Goal: Ask a question

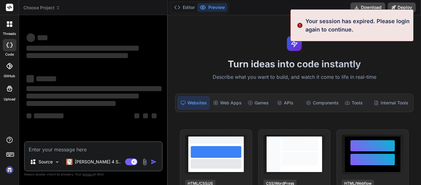
scroll to position [12, 0]
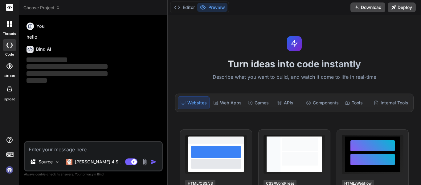
click at [8, 170] on img at bounding box center [9, 169] width 10 height 10
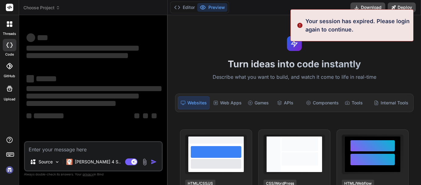
scroll to position [35, 0]
type textarea "x"
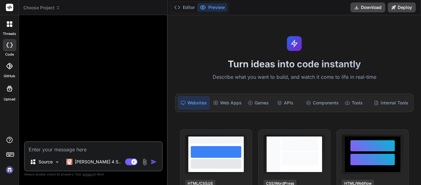
click at [14, 21] on div at bounding box center [9, 24] width 13 height 13
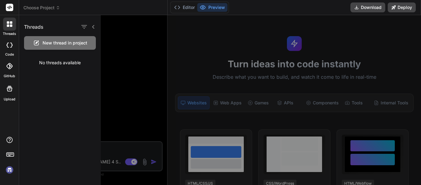
click at [5, 44] on div at bounding box center [10, 45] width 14 height 12
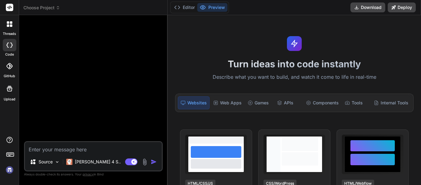
click at [7, 26] on icon at bounding box center [8, 25] width 2 height 2
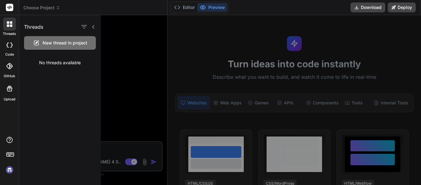
click at [125, 80] on div at bounding box center [271, 100] width 340 height 170
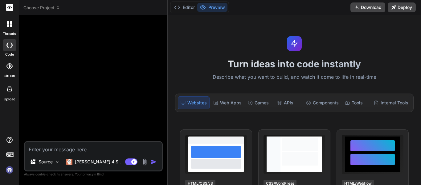
click at [53, 146] on textarea at bounding box center [93, 147] width 137 height 11
paste textarea "Preciso criar um gerenciador interno na minha empresa em python com os seguinte…"
type textarea "Preciso criar um gerenciador interno na minha empresa em python com os seguinte…"
type textarea "x"
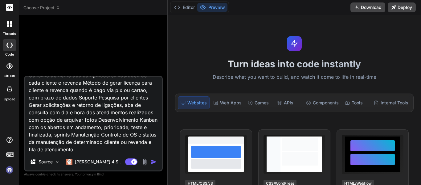
click at [123, 111] on textarea "Preciso criar um gerenciador interno na minha empresa em python com os seguinte…" at bounding box center [93, 114] width 137 height 76
type textarea "Preciso criar um gerenciador interno na minha empresa em python com os seguinte…"
type textarea "x"
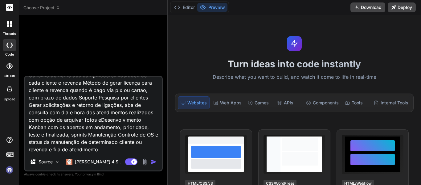
type textarea "Preciso criar um gerenciador interno na minha empresa em python com os seguinte…"
type textarea "x"
type textarea "Preciso criar um gerenciador interno na minha empresa em python com os seguinte…"
type textarea "x"
type textarea "Preciso criar um gerenciador interno na minha empresa em python com os seguinte…"
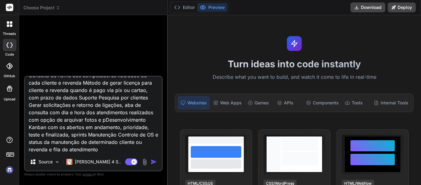
type textarea "x"
type textarea "Preciso criar um gerenciador interno na minha empresa em python com os seguinte…"
type textarea "x"
type textarea "Preciso criar um gerenciador interno na minha empresa em python com os seguinte…"
type textarea "x"
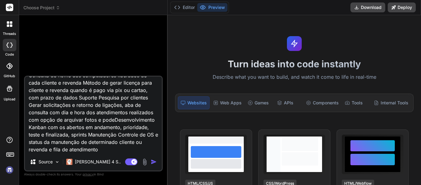
type textarea "Preciso criar um gerenciador interno na minha empresa em python com os seguinte…"
type textarea "x"
type textarea "Preciso criar um gerenciador interno na minha empresa em python com os seguinte…"
type textarea "x"
type textarea "Preciso criar um gerenciador interno na minha empresa em python com os seguinte…"
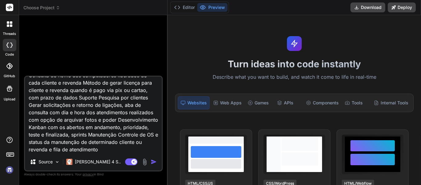
type textarea "x"
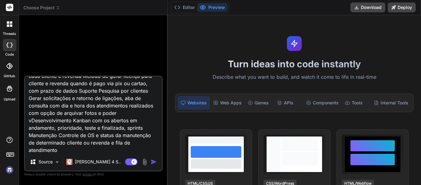
type textarea "Preciso criar um gerenciador interno na minha empresa em python com os seguinte…"
type textarea "x"
type textarea "Preciso criar um gerenciador interno na minha empresa em python com os seguinte…"
type textarea "x"
type textarea "Preciso criar um gerenciador interno na minha empresa em python com os seguinte…"
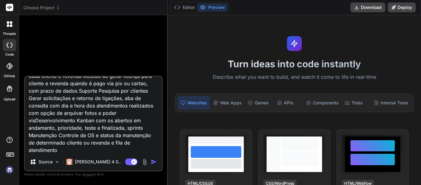
type textarea "x"
type textarea "Preciso criar um gerenciador interno na minha empresa em python com os seguinte…"
type textarea "x"
type textarea "Preciso criar um gerenciador interno na minha empresa em python com os seguinte…"
type textarea "x"
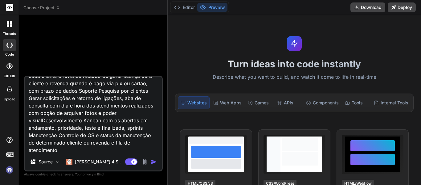
type textarea "Preciso criar um gerenciador interno na minha empresa em python com os seguinte…"
type textarea "x"
type textarea "Preciso criar um gerenciador interno na minha empresa em python com os seguinte…"
type textarea "x"
type textarea "Preciso criar um gerenciador interno na minha empresa em python com os seguinte…"
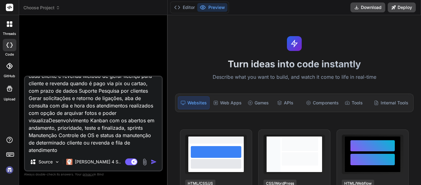
type textarea "x"
type textarea "Preciso criar um gerenciador interno na minha empresa em python com os seguinte…"
type textarea "x"
type textarea "Preciso criar um gerenciador interno na minha empresa em python com os seguinte…"
type textarea "x"
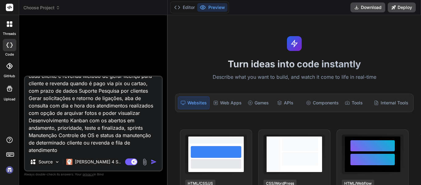
type textarea "Preciso criar um gerenciador interno na minha empresa em python com os seguinte…"
type textarea "x"
type textarea "Preciso criar um gerenciador interno na minha empresa em python com os seguinte…"
type textarea "x"
type textarea "Preciso criar um gerenciador interno na minha empresa em python com os seguinte…"
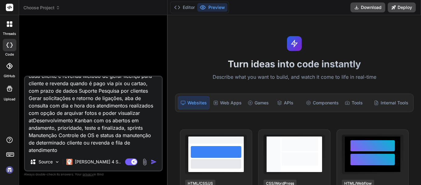
type textarea "x"
type textarea "Preciso criar um gerenciador interno na minha empresa em python com os seguinte…"
type textarea "x"
type textarea "Preciso criar um gerenciador interno na minha empresa em python com os seguinte…"
type textarea "x"
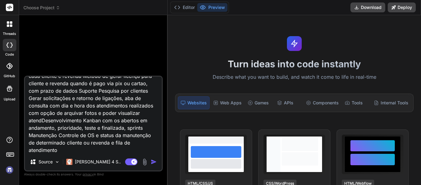
type textarea "Preciso criar um gerenciador interno na minha empresa em python com os seguinte…"
type textarea "x"
type textarea "Preciso criar um gerenciador interno na minha empresa em python com os seguinte…"
type textarea "x"
type textarea "Preciso criar um gerenciador interno na minha empresa em python com os seguinte…"
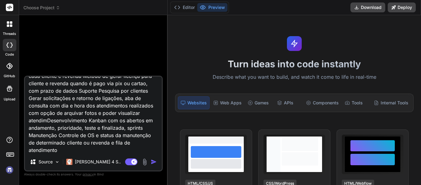
type textarea "x"
type textarea "Preciso criar um gerenciador interno na minha empresa em python com os seguinte…"
type textarea "x"
type textarea "Preciso criar um gerenciador interno na minha empresa em python com os seguinte…"
type textarea "x"
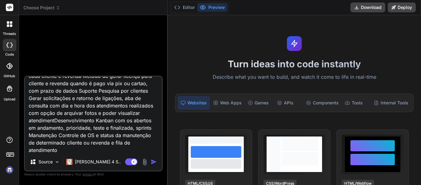
type textarea "Preciso criar um gerenciador interno na minha empresa em python com os seguinte…"
type textarea "x"
type textarea "Preciso criar um gerenciador interno na minha empresa em python com os seguinte…"
type textarea "x"
type textarea "Preciso criar um gerenciador interno na minha empresa em python com os seguinte…"
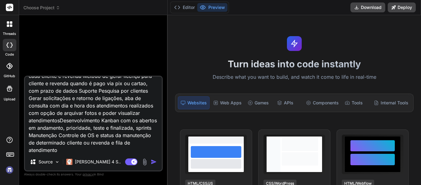
type textarea "x"
type textarea "Preciso criar um gerenciador interno na minha empresa em python com os seguinte…"
type textarea "x"
type textarea "Preciso criar um gerenciador interno na minha empresa em python com os seguinte…"
type textarea "x"
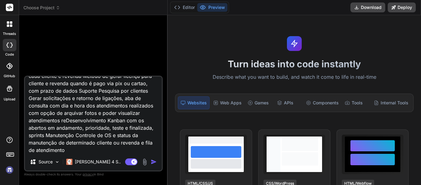
type textarea "Preciso criar um gerenciador interno na minha empresa em python com os seguinte…"
type textarea "x"
type textarea "Preciso criar um gerenciador interno na minha empresa em python com os seguinte…"
type textarea "x"
type textarea "Preciso criar um gerenciador interno na minha empresa em python com os seguinte…"
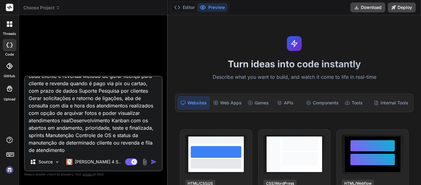
type textarea "x"
type textarea "Preciso criar um gerenciador interno na minha empresa em python com os seguinte…"
type textarea "x"
type textarea "Preciso criar um gerenciador interno na minha empresa em python com os seguinte…"
type textarea "x"
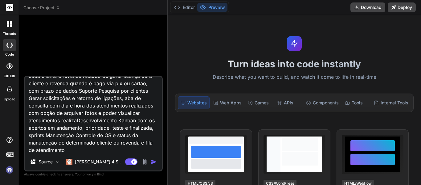
type textarea "Preciso criar um gerenciador interno na minha empresa em python com os seguinte…"
type textarea "x"
type textarea "Preciso criar um gerenciador interno na minha empresa em python com os seguinte…"
type textarea "x"
type textarea "Preciso criar um gerenciador interno na minha empresa em python com os seguinte…"
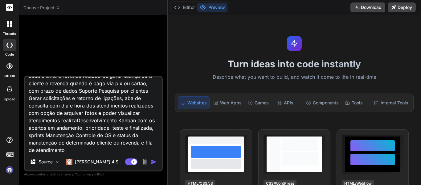
type textarea "x"
type textarea "Preciso criar um gerenciador interno na minha empresa em python com os seguinte…"
type textarea "x"
type textarea "Preciso criar um gerenciador interno na minha empresa em python com os seguinte…"
type textarea "x"
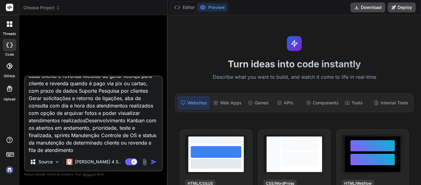
type textarea "Preciso criar um gerenciador interno na minha empresa em python com os seguinte…"
type textarea "x"
type textarea "Preciso criar um gerenciador interno na minha empresa em python com os seguinte…"
type textarea "x"
type textarea "Preciso criar um gerenciador interno na minha empresa em python com os seguinte…"
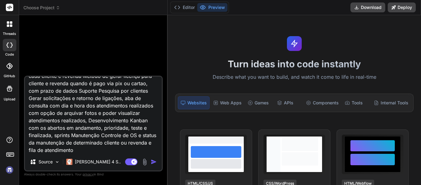
type textarea "x"
type textarea "Preciso criar um gerenciador interno na minha empresa em python com os seguinte…"
type textarea "x"
type textarea "Preciso criar um gerenciador interno na minha empresa em python com os seguinte…"
type textarea "x"
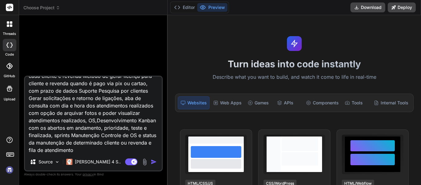
type textarea "Preciso criar um gerenciador interno na minha empresa em python com os seguinte…"
type textarea "x"
type textarea "Preciso criar um gerenciador interno na minha empresa em python com os seguinte…"
type textarea "x"
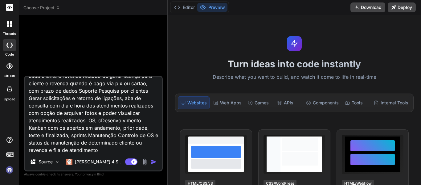
type textarea "Preciso criar um gerenciador interno na minha empresa em python com os seguinte…"
type textarea "x"
type textarea "Preciso criar um gerenciador interno na minha empresa em python com os seguinte…"
type textarea "x"
type textarea "Preciso criar um gerenciador interno na minha empresa em python com os seguinte…"
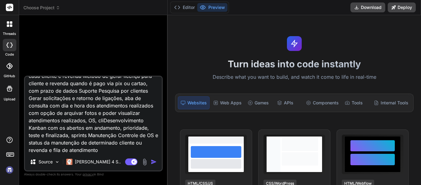
type textarea "x"
type textarea "Preciso criar um gerenciador interno na minha empresa em python com os seguinte…"
type textarea "x"
type textarea "Preciso criar um gerenciador interno na minha empresa em python com os seguinte…"
type textarea "x"
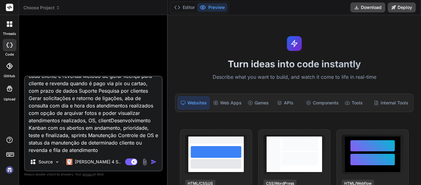
type textarea "Preciso criar um gerenciador interno na minha empresa em python com os seguinte…"
type textarea "x"
type textarea "Preciso criar um gerenciador interno na minha empresa em python com os seguinte…"
type textarea "x"
type textarea "Preciso criar um gerenciador interno na minha empresa em python com os seguinte…"
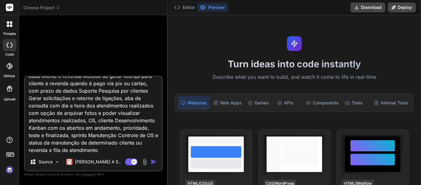
type textarea "x"
type textarea "Preciso criar um gerenciador interno na minha empresa em python com os seguinte…"
type textarea "x"
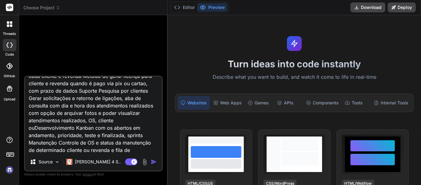
type textarea "Preciso criar um gerenciador interno na minha empresa em python com os seguinte…"
type textarea "x"
type textarea "Preciso criar um gerenciador interno na minha empresa em python com os seguinte…"
type textarea "x"
type textarea "Preciso criar um gerenciador interno na minha empresa em python com os seguinte…"
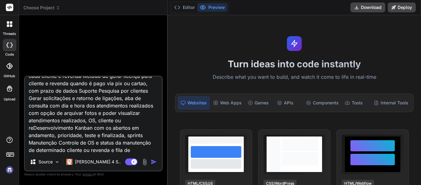
type textarea "x"
type textarea "Preciso criar um gerenciador interno na minha empresa em python com os seguinte…"
type textarea "x"
type textarea "Preciso criar um gerenciador interno na minha empresa em python com os seguinte…"
type textarea "x"
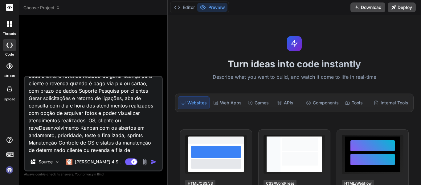
type textarea "Preciso criar um gerenciador interno na minha empresa em python com os seguinte…"
type textarea "x"
type textarea "Preciso criar um gerenciador interno na minha empresa em python com os seguinte…"
type textarea "x"
type textarea "Preciso criar um gerenciador interno na minha empresa em python com os seguinte…"
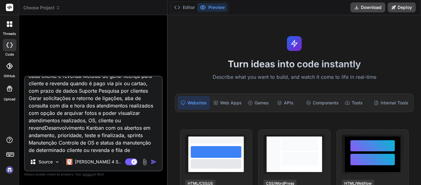
type textarea "x"
type textarea "Preciso criar um gerenciador interno na minha empresa em python com os seguinte…"
type textarea "x"
type textarea "Preciso criar um gerenciador interno na minha empresa em python com os seguinte…"
type textarea "x"
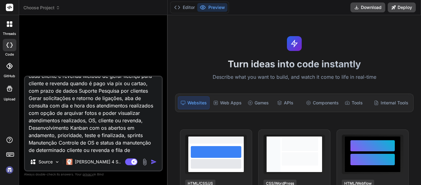
type textarea "Preciso criar um gerenciador interno na minha empresa em python com os seguinte…"
type textarea "x"
type textarea "Preciso criar um gerenciador interno na minha empresa em python com os seguinte…"
type textarea "x"
type textarea "Preciso criar um gerenciador interno na minha empresa em python com os seguinte…"
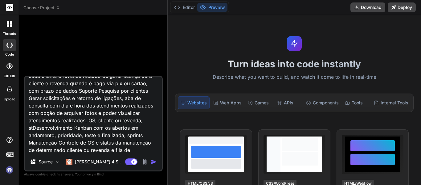
type textarea "x"
type textarea "Preciso criar um gerenciador interno na minha empresa em python com os seguinte…"
type textarea "x"
type textarea "Preciso criar um gerenciador interno na minha empresa em python com os seguinte…"
type textarea "x"
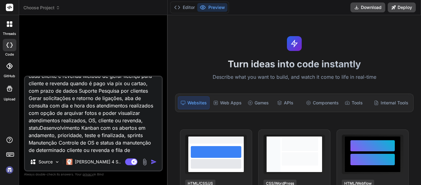
type textarea "Preciso criar um gerenciador interno na minha empresa em python com os seguinte…"
type textarea "x"
type textarea "Preciso criar um gerenciador interno na minha empresa em python com os seguinte…"
type textarea "x"
type textarea "Preciso criar um gerenciador interno na minha empresa em python com os seguinte…"
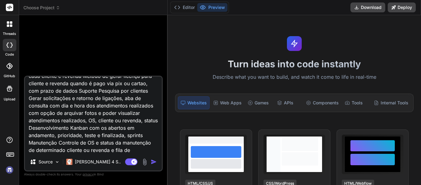
type textarea "x"
type textarea "Preciso criar um gerenciador interno na minha empresa em python com os seguinte…"
type textarea "x"
type textarea "Preciso criar um gerenciador interno na minha empresa em python com os seguinte…"
type textarea "x"
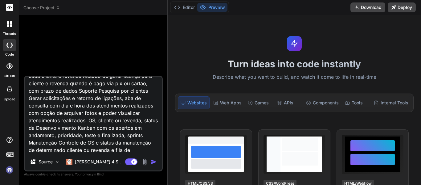
type textarea "Preciso criar um gerenciador interno na minha empresa em python com os seguinte…"
type textarea "x"
type textarea "Preciso criar um gerenciador interno na minha empresa em python com os seguinte…"
type textarea "x"
type textarea "Preciso criar um gerenciador interno na minha empresa em python com os seguinte…"
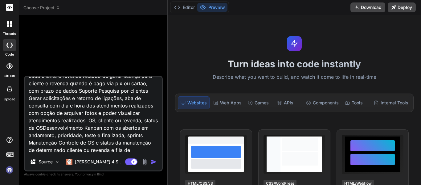
type textarea "x"
type textarea "Preciso criar um gerenciador interno na minha empresa em python com os seguinte…"
type textarea "x"
type textarea "Preciso criar um gerenciador interno na minha empresa em python com os seguinte…"
type textarea "x"
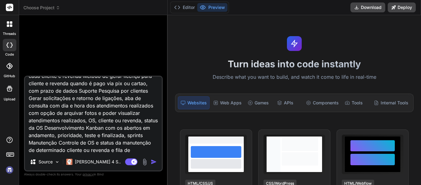
type textarea "Preciso criar um gerenciador interno na minha empresa em python com os seguinte…"
type textarea "x"
type textarea "Preciso criar um gerenciador interno na minha empresa em python com os seguinte…"
type textarea "x"
type textarea "Preciso criar um gerenciador interno na minha empresa em python com os seguinte…"
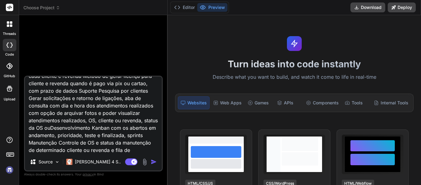
type textarea "x"
type textarea "Preciso criar um gerenciador interno na minha empresa em python com os seguinte…"
type textarea "x"
type textarea "Preciso criar um gerenciador interno na minha empresa em python com os seguinte…"
type textarea "x"
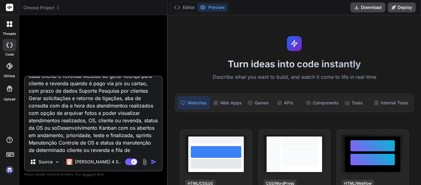
type textarea "Preciso criar um gerenciador interno na minha empresa em python com os seguinte…"
type textarea "x"
type textarea "Preciso criar um gerenciador interno na minha empresa em python com os seguinte…"
type textarea "x"
type textarea "Preciso criar um gerenciador interno na minha empresa em python com os seguinte…"
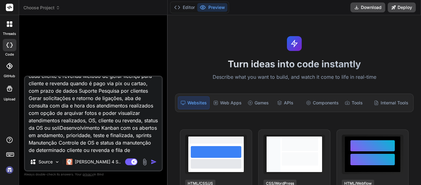
type textarea "x"
type textarea "Preciso criar um gerenciador interno na minha empresa em python com os seguinte…"
type textarea "x"
type textarea "Preciso criar um gerenciador interno na minha empresa em python com os seguinte…"
type textarea "x"
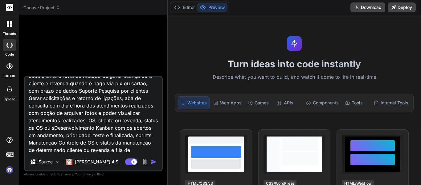
type textarea "Preciso criar um gerenciador interno na minha empresa em python com os seguinte…"
type textarea "x"
type textarea "Preciso criar um gerenciador interno na minha empresa em python com os seguinte…"
type textarea "x"
type textarea "Preciso criar um gerenciador interno na minha empresa em python com os seguinte…"
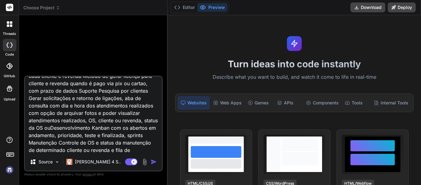
type textarea "x"
type textarea "Preciso criar um gerenciador interno na minha empresa em python com os seguinte…"
click at [152, 163] on img "button" at bounding box center [154, 162] width 6 height 6
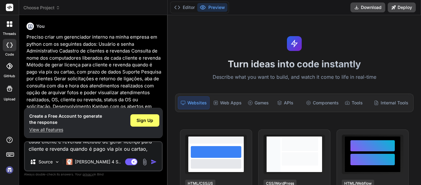
scroll to position [0, 0]
click at [129, 89] on p "Preciso criar um gerenciador interno na minha empresa em python com os seguinte…" at bounding box center [94, 82] width 135 height 97
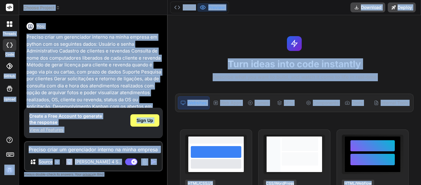
click at [130, 82] on p "Preciso criar um gerenciador interno na minha empresa em python com os seguinte…" at bounding box center [94, 82] width 135 height 97
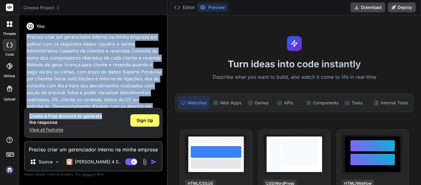
scroll to position [67, 0]
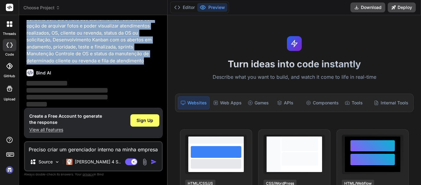
drag, startPoint x: 27, startPoint y: 38, endPoint x: 146, endPoint y: 60, distance: 121.7
click at [146, 60] on p "Preciso criar um gerenciador interno na minha empresa em python com os seguinte…" at bounding box center [94, 15] width 135 height 97
copy p "Preciso criar um gerenciador interno na minha empresa em python com os seguinte…"
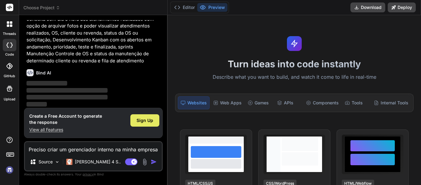
click at [143, 120] on span "Sign Up" at bounding box center [145, 120] width 17 height 6
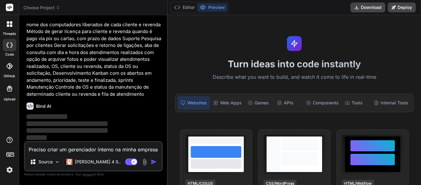
scroll to position [0, 0]
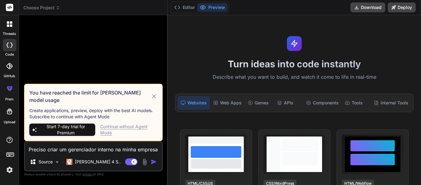
click at [127, 127] on div "Continue without Agent Mode" at bounding box center [128, 129] width 57 height 12
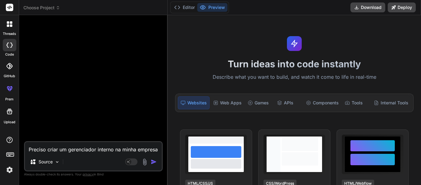
click at [72, 145] on textarea "Preciso criar um gerenciador interno na minha empresa em python com os seguinte…" at bounding box center [93, 147] width 137 height 11
paste textarea "Preciso criar um gerenciador interno na minha empresa em python com os seguinte…"
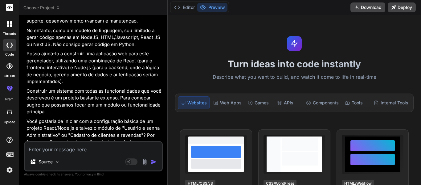
scroll to position [169, 0]
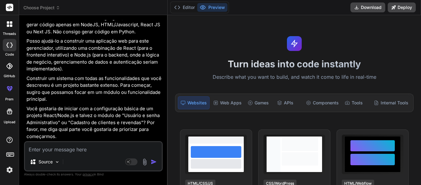
click at [87, 148] on textarea at bounding box center [93, 147] width 137 height 11
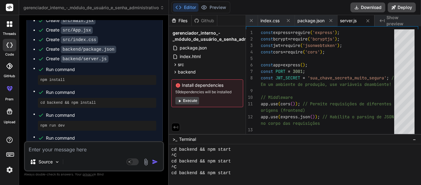
scroll to position [281, 0]
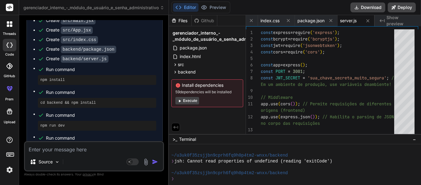
click at [198, 102] on button "Execute" at bounding box center [187, 100] width 24 height 7
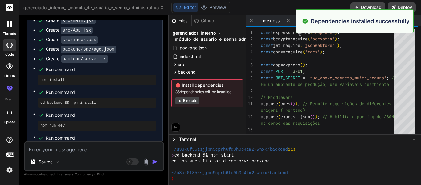
scroll to position [375, 0]
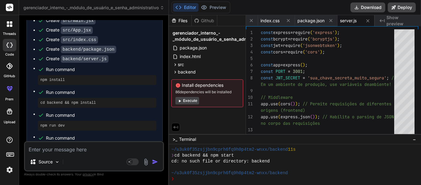
click at [194, 101] on button "Execute" at bounding box center [187, 100] width 24 height 7
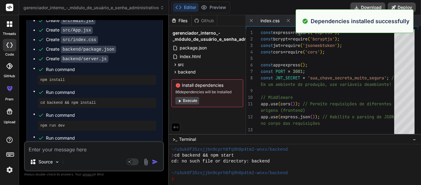
scroll to position [469, 0]
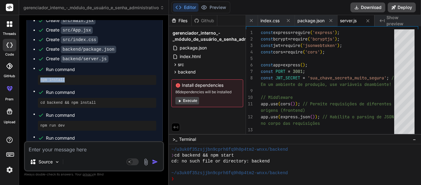
drag, startPoint x: 66, startPoint y: 79, endPoint x: 41, endPoint y: 80, distance: 25.0
click at [41, 80] on pre "npm install" at bounding box center [96, 79] width 113 height 5
copy pre "npm install"
click at [373, 6] on button "Download" at bounding box center [368, 7] width 35 height 10
click at [331, 22] on icon at bounding box center [330, 20] width 5 height 5
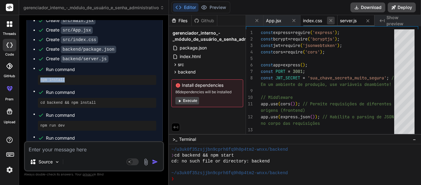
click at [332, 22] on icon at bounding box center [330, 20] width 5 height 5
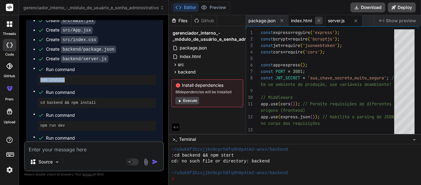
click at [322, 20] on icon at bounding box center [318, 20] width 5 height 5
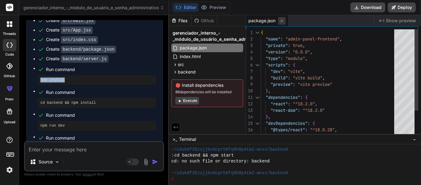
click at [285, 18] on icon at bounding box center [281, 20] width 5 height 5
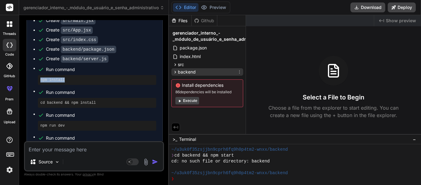
click at [177, 70] on icon at bounding box center [175, 71] width 5 height 5
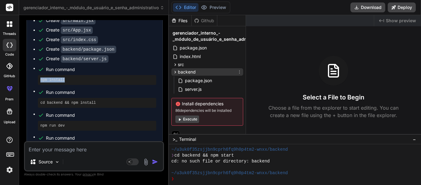
click at [177, 70] on icon at bounding box center [175, 71] width 5 height 5
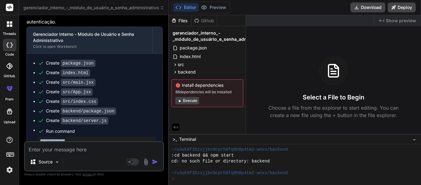
scroll to position [588, 0]
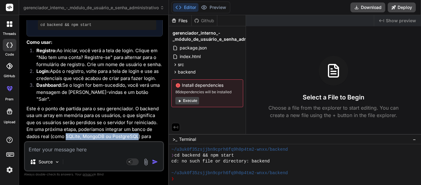
drag, startPoint x: 51, startPoint y: 130, endPoint x: 123, endPoint y: 126, distance: 72.2
click at [123, 126] on p "Este é o ponto de partida para o seu gerenciador. O backend usa um array em mem…" at bounding box center [95, 126] width 136 height 42
drag, startPoint x: 104, startPoint y: 112, endPoint x: 81, endPoint y: 124, distance: 25.4
click at [104, 112] on p "Este é o ponto de partida para o seu gerenciador. O backend usa um array em mem…" at bounding box center [95, 126] width 136 height 42
drag, startPoint x: 51, startPoint y: 130, endPoint x: 124, endPoint y: 127, distance: 72.8
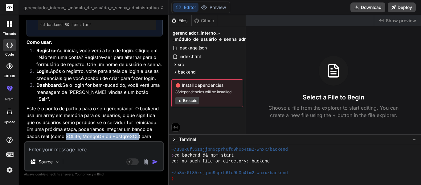
click at [124, 127] on p "Este é o ponto de partida para o seu gerenciador. O backend usa um array em mem…" at bounding box center [95, 126] width 136 height 42
copy p "SQLite, MongoDB ou PostgreSQL"
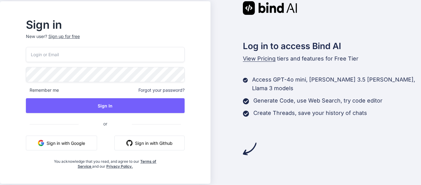
click at [91, 143] on button "Sign in with Google" at bounding box center [61, 142] width 71 height 15
click at [83, 146] on button "Sign in with Google" at bounding box center [61, 142] width 71 height 15
